Goal: Information Seeking & Learning: Check status

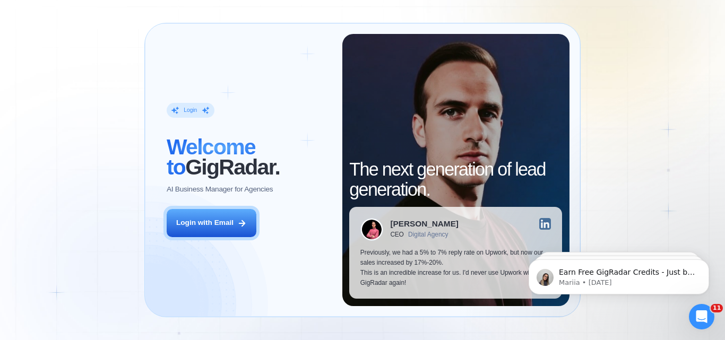
click at [194, 240] on div "Login ‍ Welcome to GigRadar. AI Business Manager for Agencies Login with Email" at bounding box center [249, 170] width 186 height 272
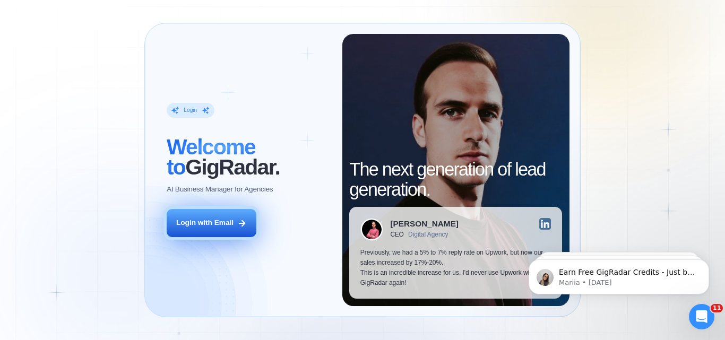
click at [201, 234] on button "Login with Email" at bounding box center [212, 223] width 90 height 28
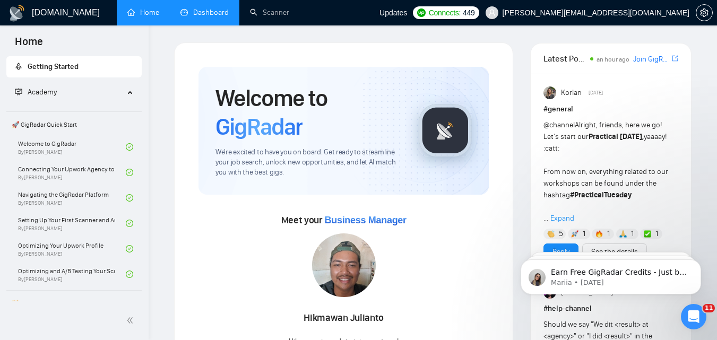
click at [196, 14] on link "Dashboard" at bounding box center [205, 12] width 48 height 9
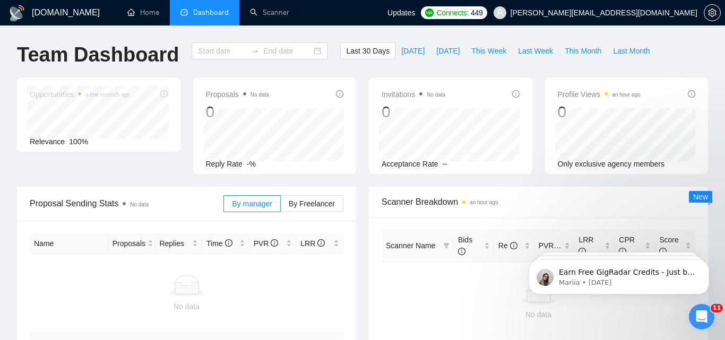
type input "[DATE]"
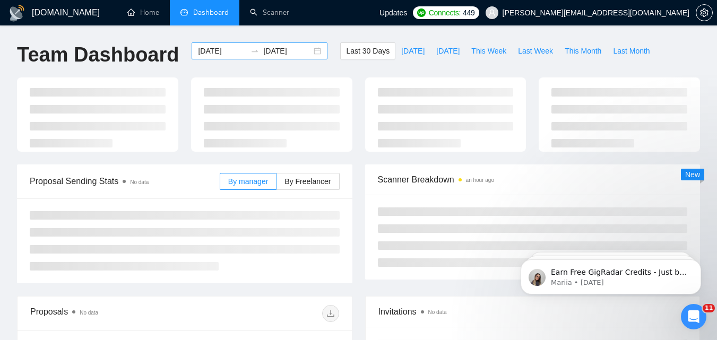
click at [229, 50] on input "[DATE]" at bounding box center [222, 51] width 48 height 12
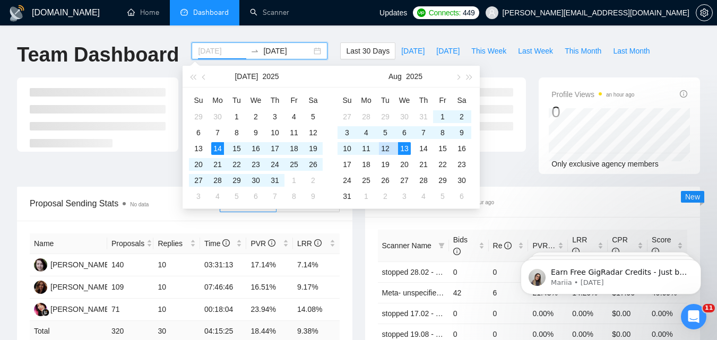
type input "[DATE]"
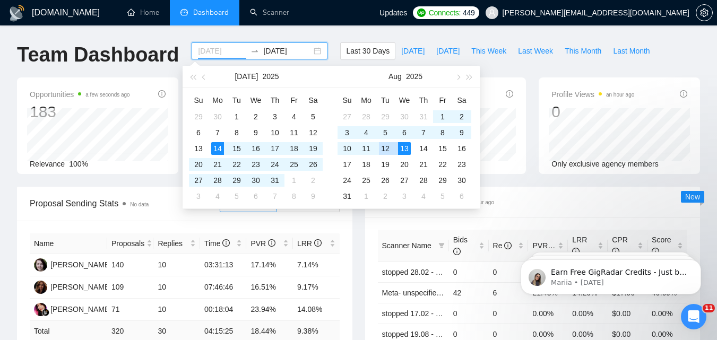
click at [387, 148] on div "12" at bounding box center [385, 148] width 13 height 13
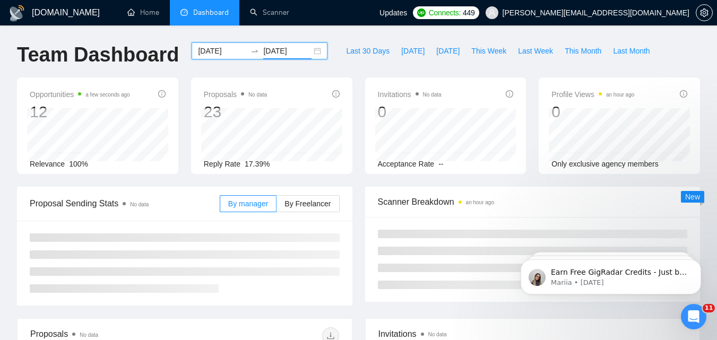
click at [288, 47] on input "[DATE]" at bounding box center [287, 51] width 48 height 12
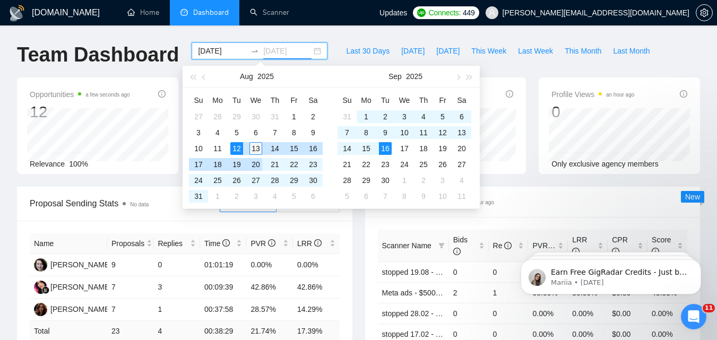
type input "[DATE]"
click at [253, 150] on div "13" at bounding box center [256, 148] width 13 height 13
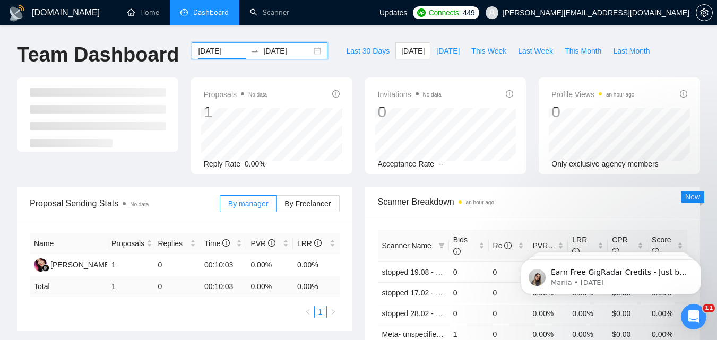
click at [225, 57] on div "[DATE] [DATE]" at bounding box center [260, 50] width 136 height 17
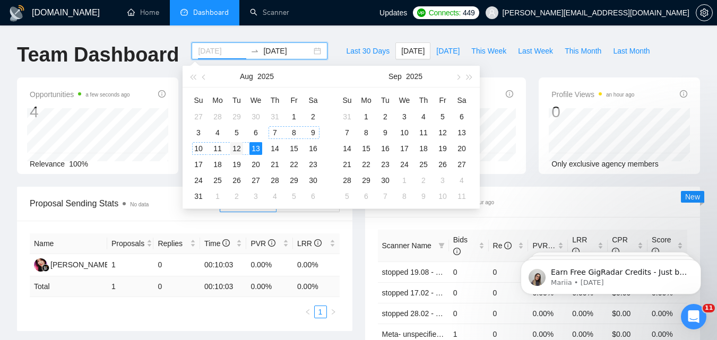
type input "[DATE]"
click at [238, 150] on div "12" at bounding box center [236, 148] width 13 height 13
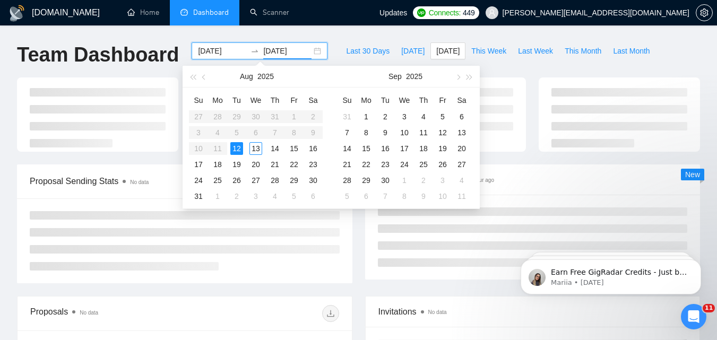
type input "[DATE]"
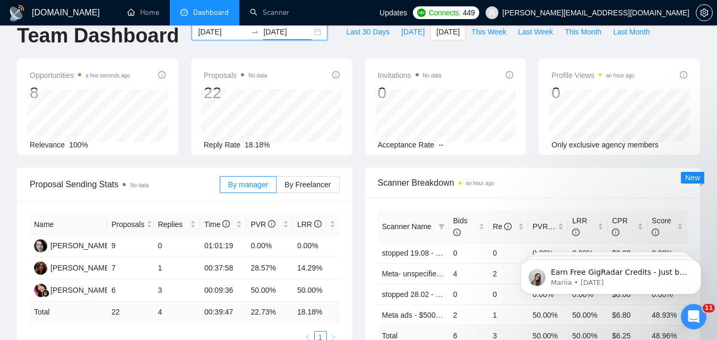
scroll to position [53, 0]
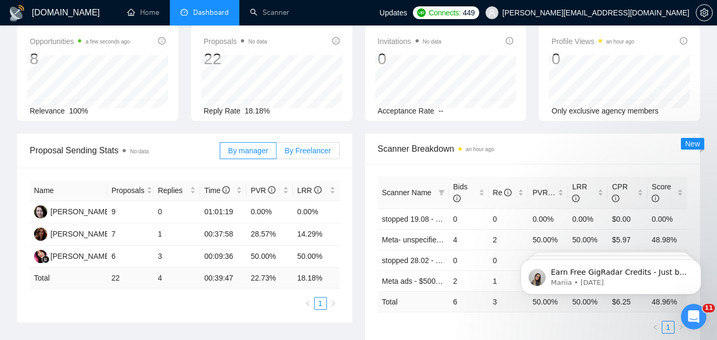
click at [298, 158] on label "By Freelancer" at bounding box center [308, 150] width 63 height 17
click at [277, 153] on input "By Freelancer" at bounding box center [277, 153] width 0 height 0
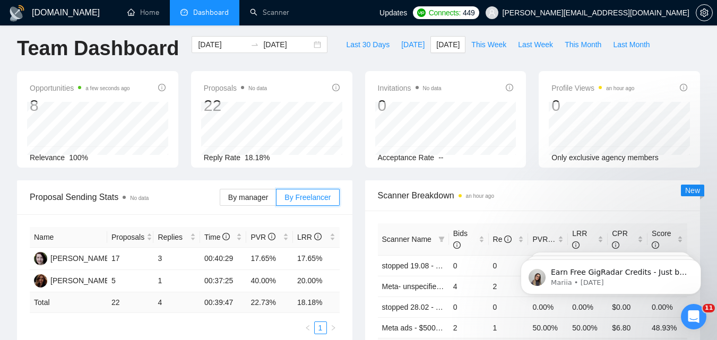
scroll to position [0, 0]
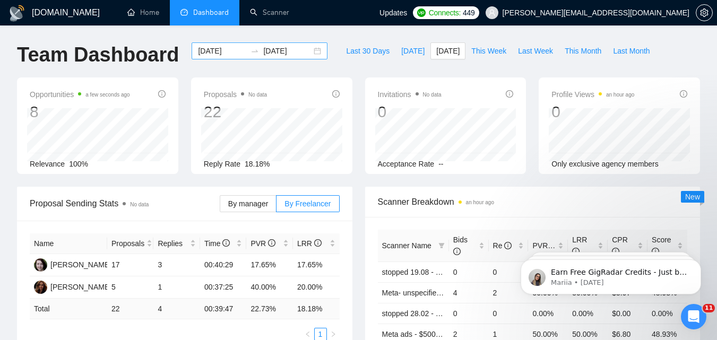
click at [223, 46] on input "[DATE]" at bounding box center [222, 51] width 48 height 12
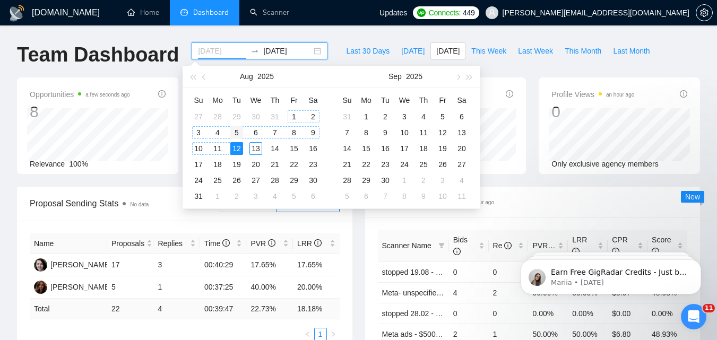
type input "[DATE]"
drag, startPoint x: 236, startPoint y: 132, endPoint x: 238, endPoint y: 143, distance: 11.4
click at [236, 132] on div "5" at bounding box center [236, 132] width 13 height 13
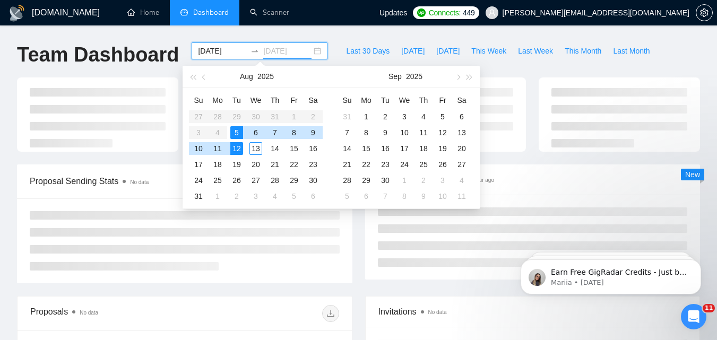
click at [241, 147] on div "12" at bounding box center [236, 148] width 13 height 13
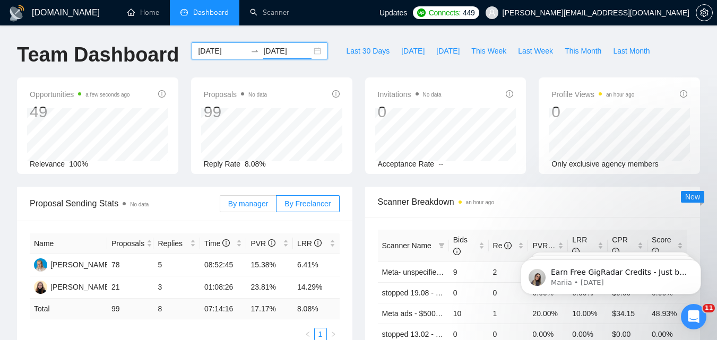
click at [263, 196] on label "By manager" at bounding box center [248, 203] width 57 height 17
click at [220, 207] on input "By manager" at bounding box center [220, 207] width 0 height 0
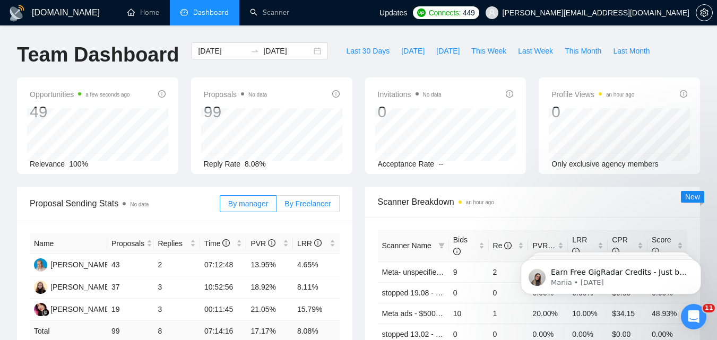
click at [310, 204] on span "By Freelancer" at bounding box center [308, 204] width 46 height 8
click at [277, 207] on input "By Freelancer" at bounding box center [277, 207] width 0 height 0
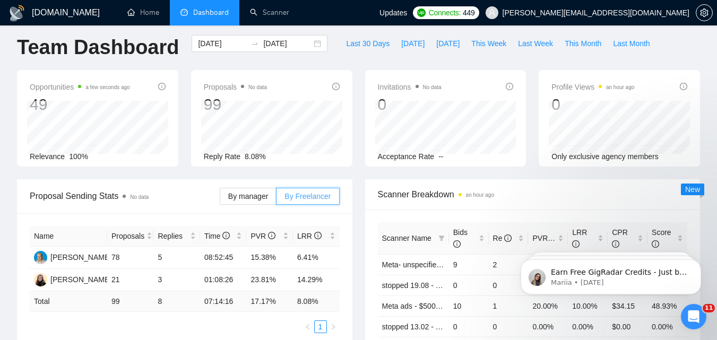
scroll to position [53, 0]
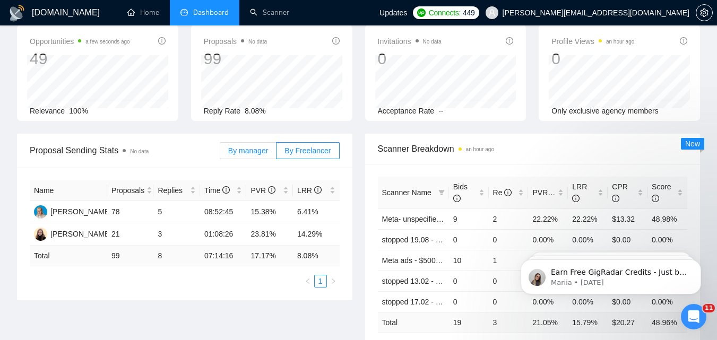
click at [251, 153] on span "By manager" at bounding box center [248, 151] width 40 height 8
click at [220, 153] on input "By manager" at bounding box center [220, 153] width 0 height 0
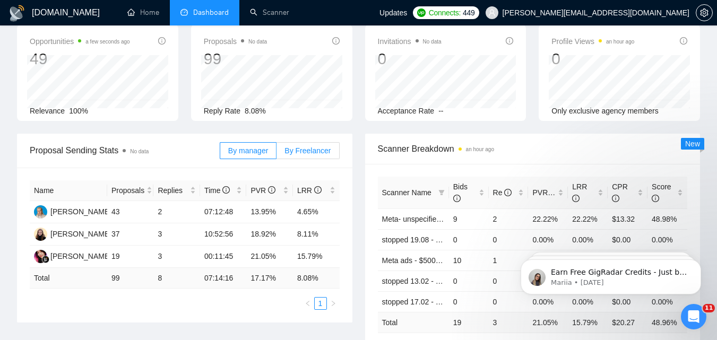
click at [322, 153] on span "By Freelancer" at bounding box center [308, 151] width 46 height 8
click at [277, 153] on input "By Freelancer" at bounding box center [277, 153] width 0 height 0
click at [322, 153] on span "By Freelancer" at bounding box center [308, 151] width 46 height 8
click at [277, 153] on input "By Freelancer" at bounding box center [277, 153] width 0 height 0
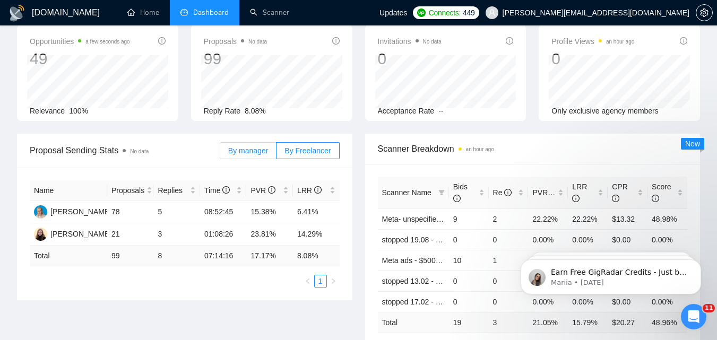
click at [254, 153] on span "By manager" at bounding box center [248, 151] width 40 height 8
click at [220, 153] on input "By manager" at bounding box center [220, 153] width 0 height 0
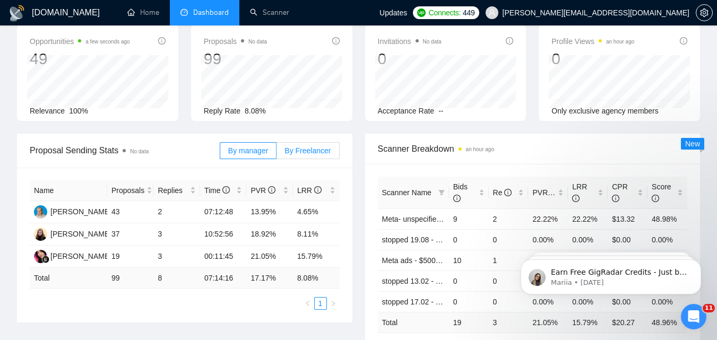
click at [305, 158] on label "By Freelancer" at bounding box center [308, 150] width 63 height 17
click at [277, 153] on input "By Freelancer" at bounding box center [277, 153] width 0 height 0
